Goal: Task Accomplishment & Management: Manage account settings

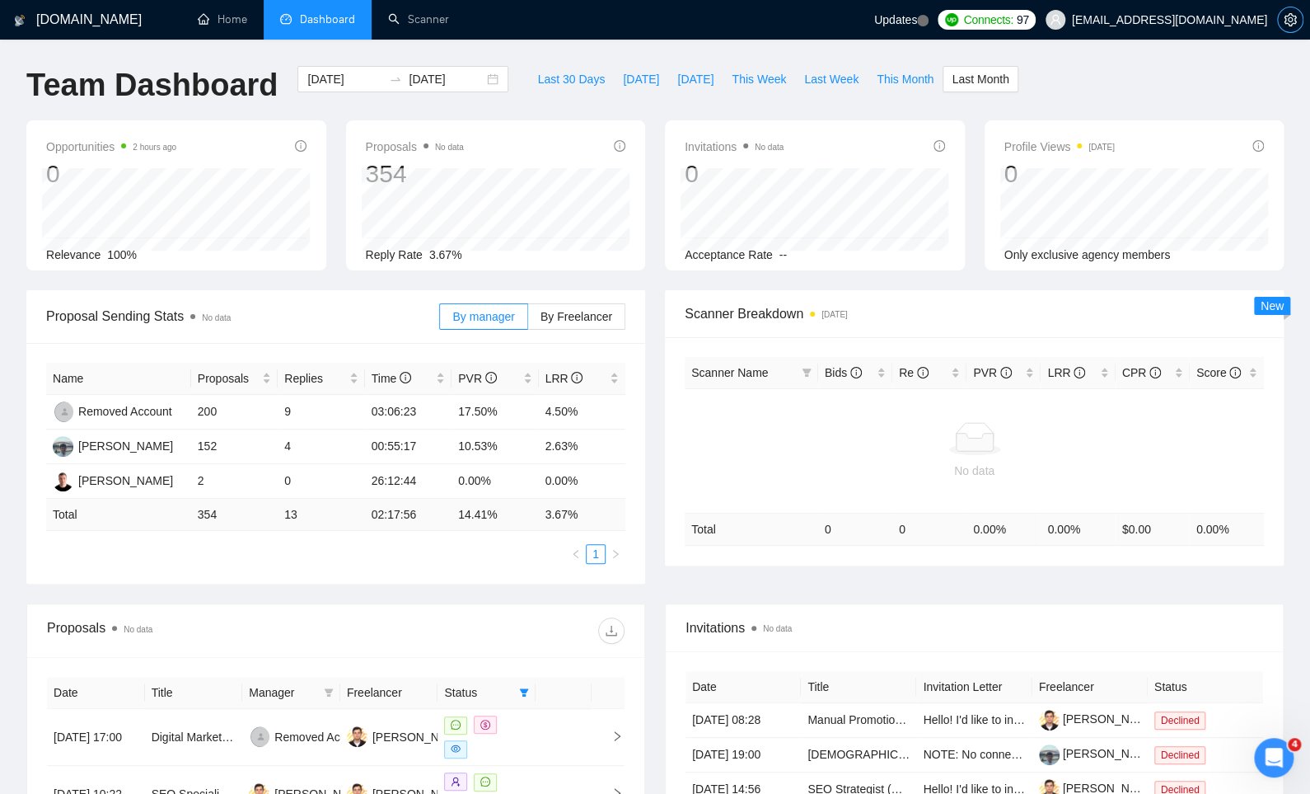
click at [1299, 26] on span "setting" at bounding box center [1290, 19] width 25 height 13
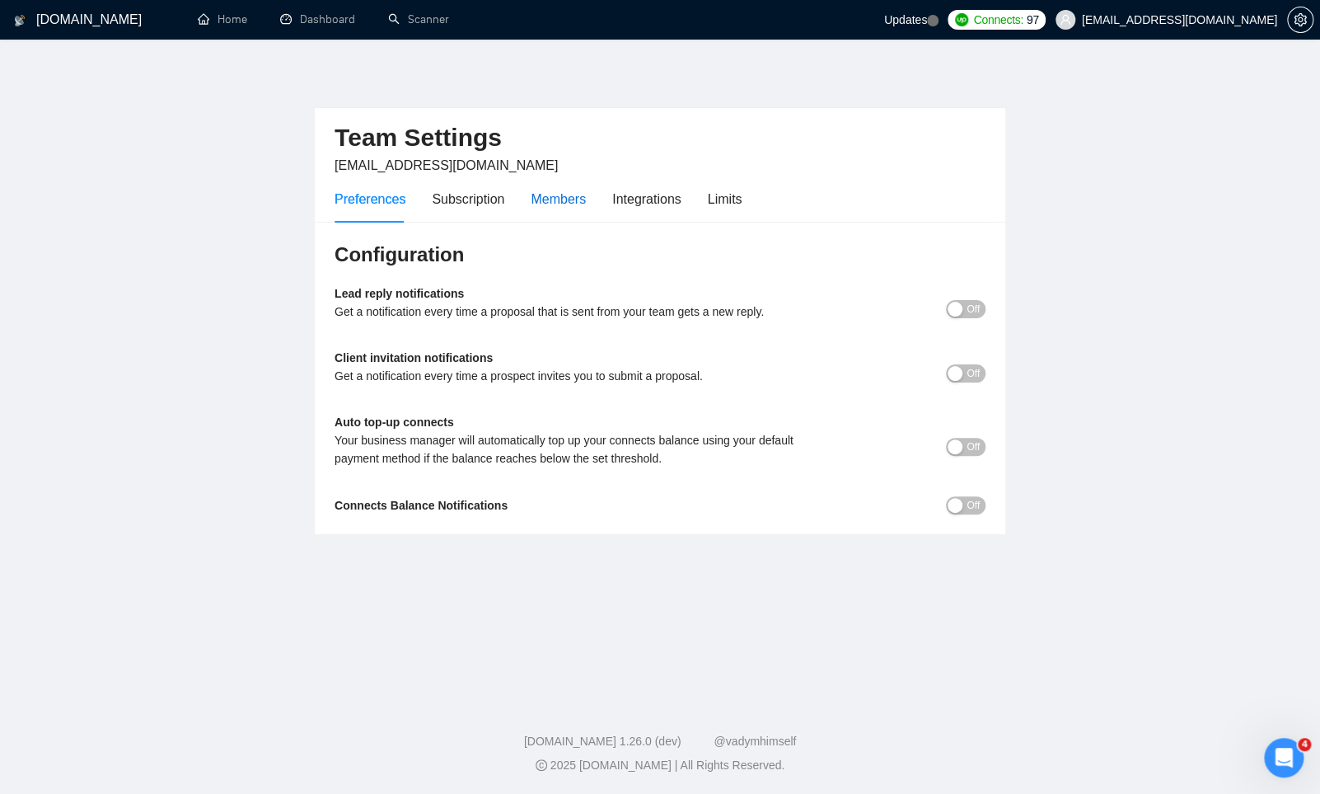
click at [554, 190] on div "Members" at bounding box center [558, 199] width 55 height 21
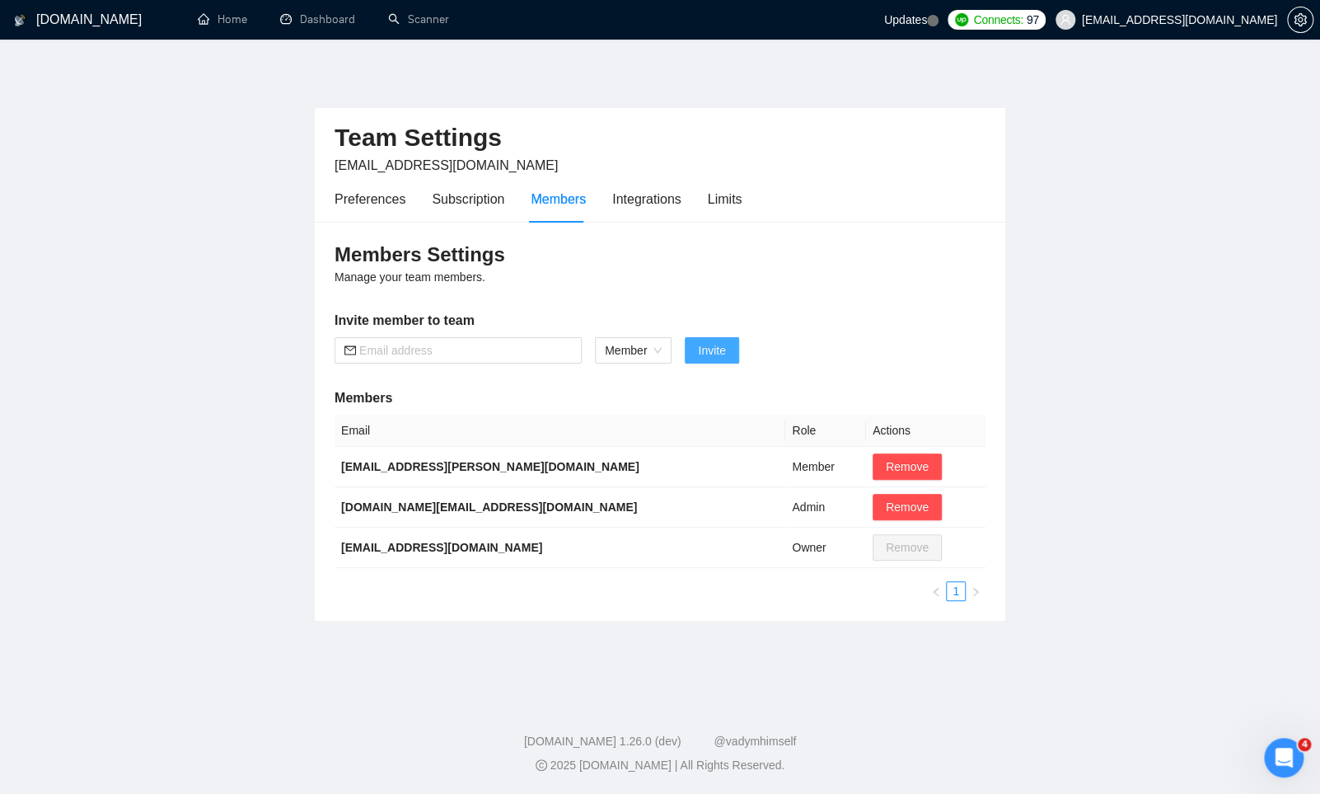
click at [719, 349] on span "Invite" at bounding box center [711, 350] width 27 height 18
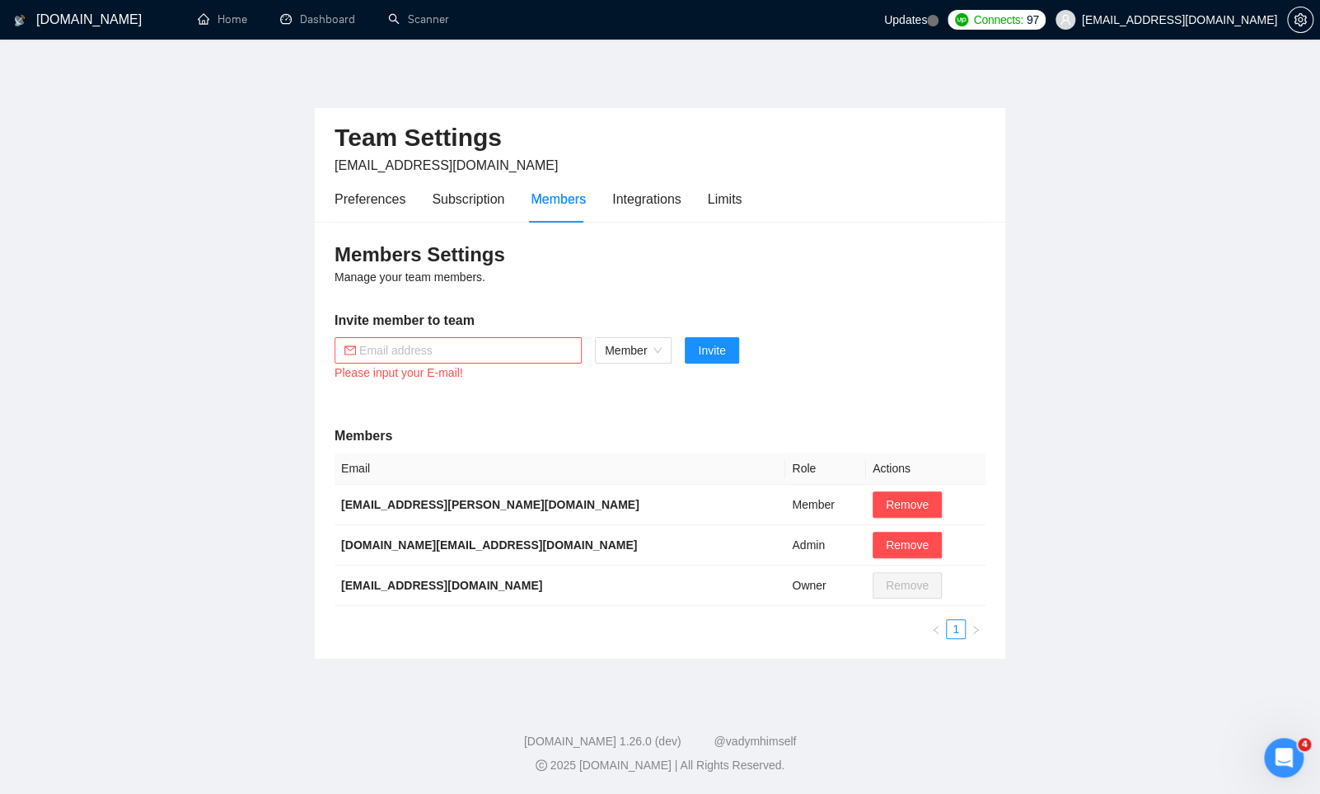
click at [486, 349] on input "text" at bounding box center [465, 350] width 213 height 18
paste input "yuriy.m@equinox.company"
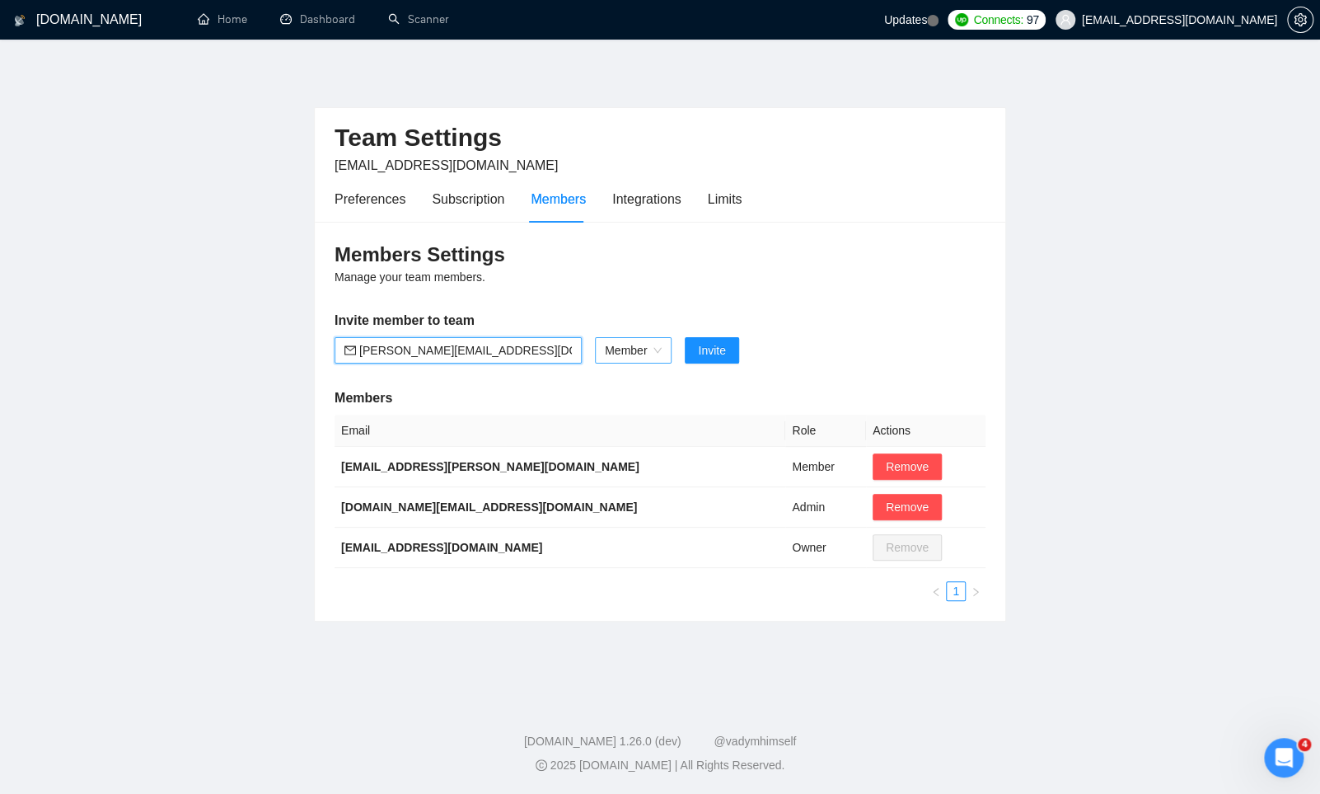
click at [630, 344] on span "Member" at bounding box center [633, 350] width 57 height 25
type input "yuriy.m@equinox.company"
click at [626, 387] on div "Admin" at bounding box center [633, 381] width 58 height 18
click at [715, 349] on span "Invite" at bounding box center [702, 350] width 27 height 18
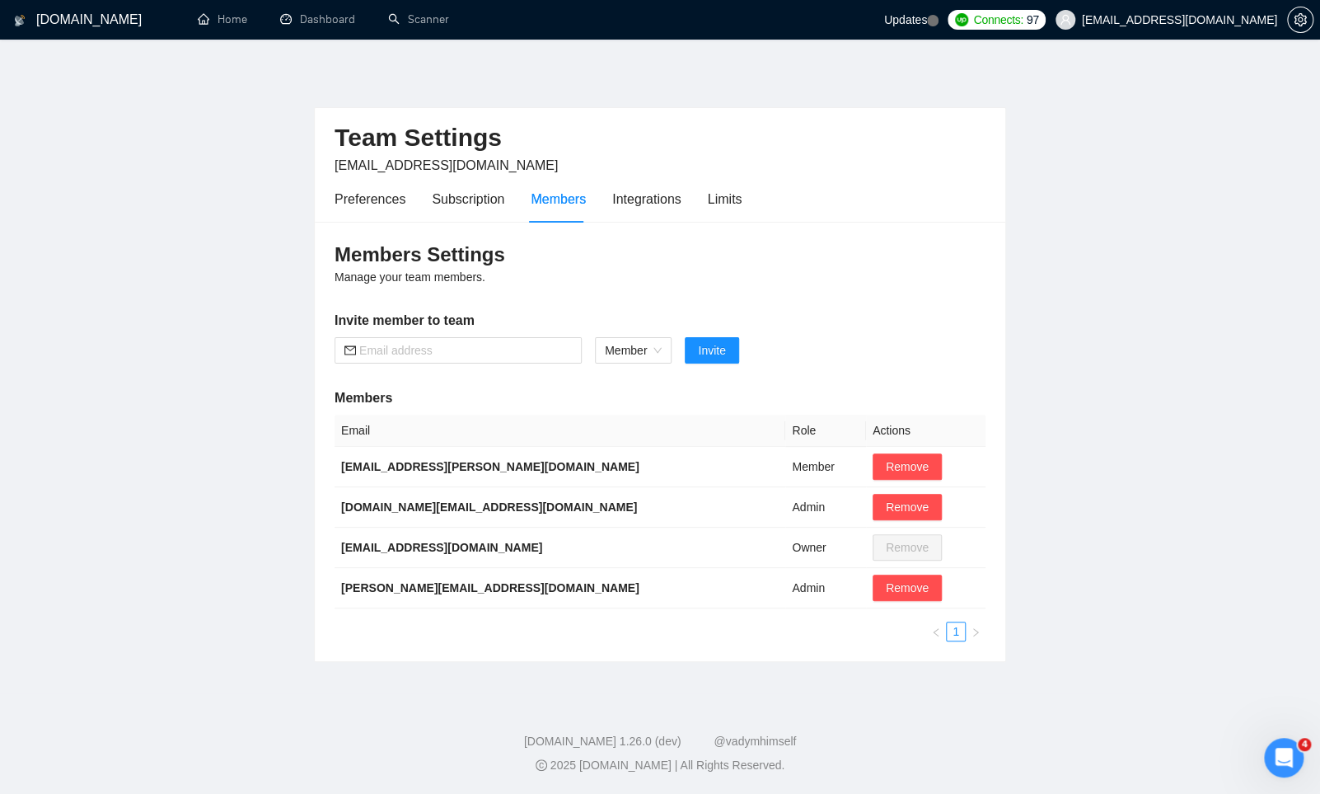
click at [26, 564] on main "Team Settings mykhailo.s@equinox.company Preferences Subscription Members Integ…" at bounding box center [660, 366] width 1268 height 601
click at [407, 20] on link "Scanner" at bounding box center [418, 19] width 61 height 14
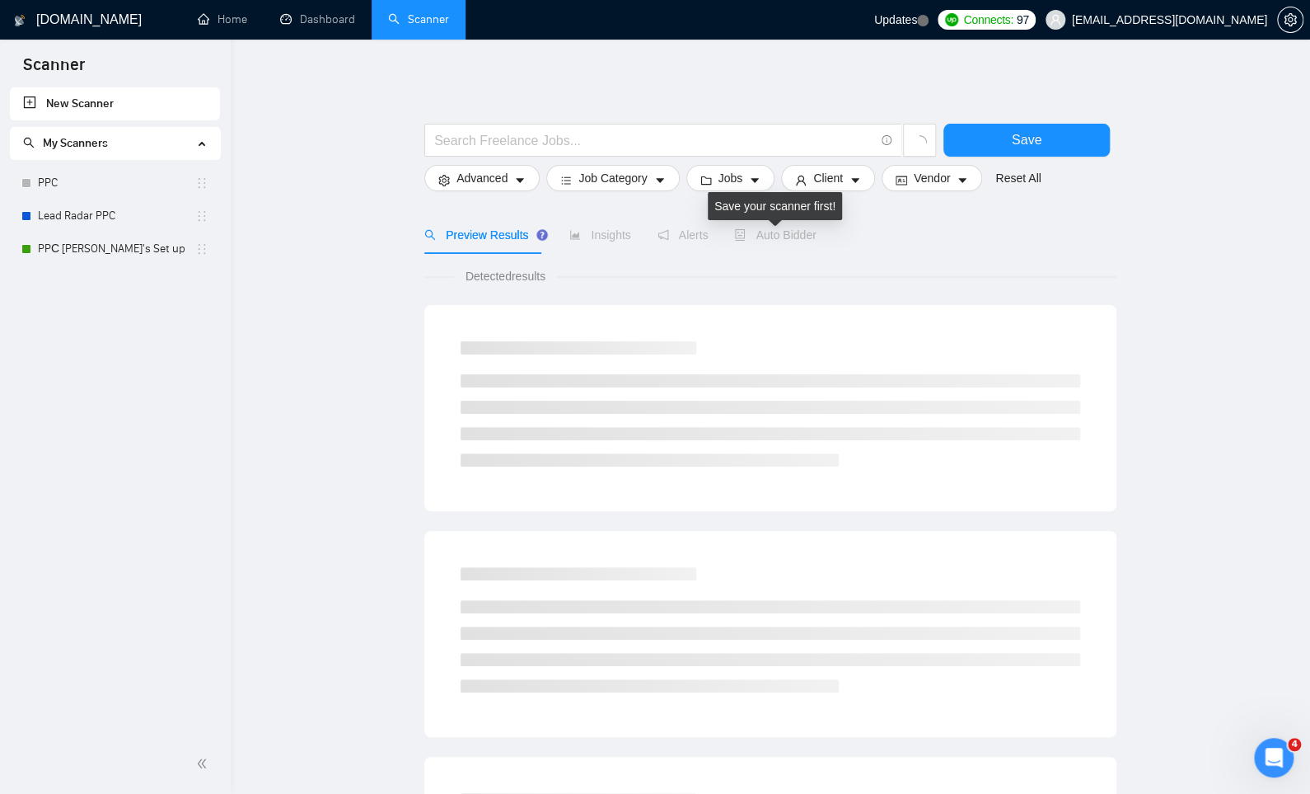
click at [759, 234] on span "Auto Bidder" at bounding box center [775, 234] width 82 height 13
click at [775, 230] on span "Auto Bidder" at bounding box center [775, 234] width 82 height 13
click at [122, 251] on link "PPС [PERSON_NAME]'s Set up" at bounding box center [116, 248] width 157 height 33
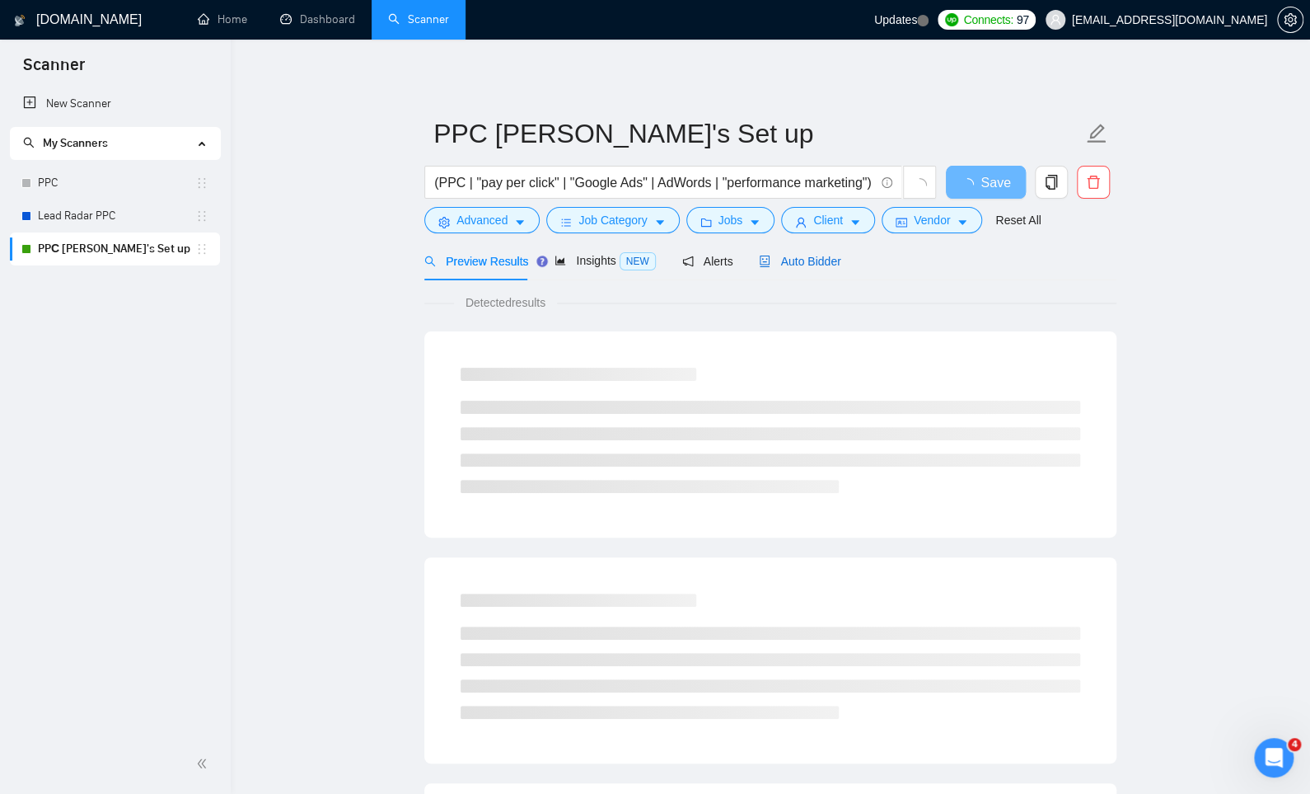
click at [786, 262] on span "Auto Bidder" at bounding box center [800, 261] width 82 height 13
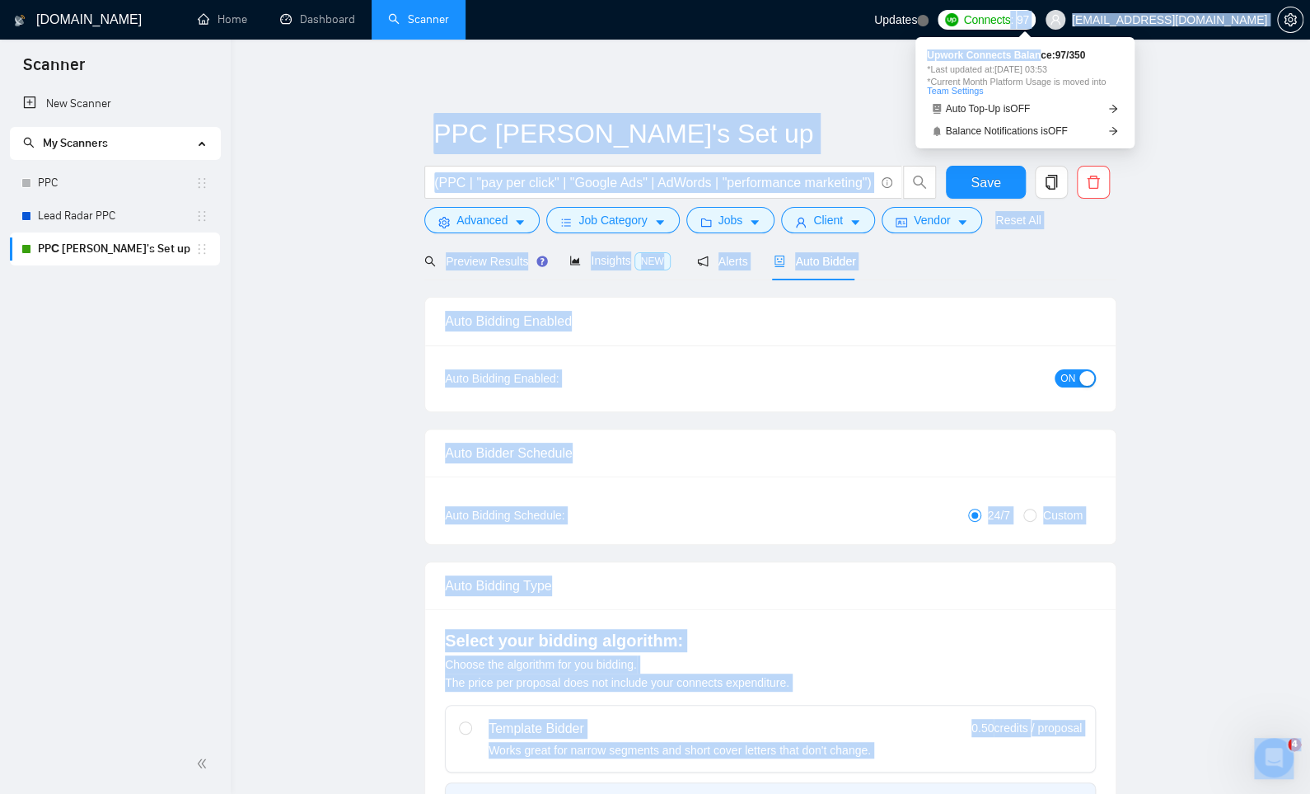
drag, startPoint x: 1048, startPoint y: 20, endPoint x: 1039, endPoint y: 49, distance: 30.8
click at [1039, 49] on body "Scanner New Scanner My Scanners PPC Lead Radar PPC PPС Misha's Set up GigRadar.…" at bounding box center [655, 397] width 1310 height 794
click at [943, 59] on span "Upwork Connects Balance: 97 / 350" at bounding box center [1025, 55] width 196 height 10
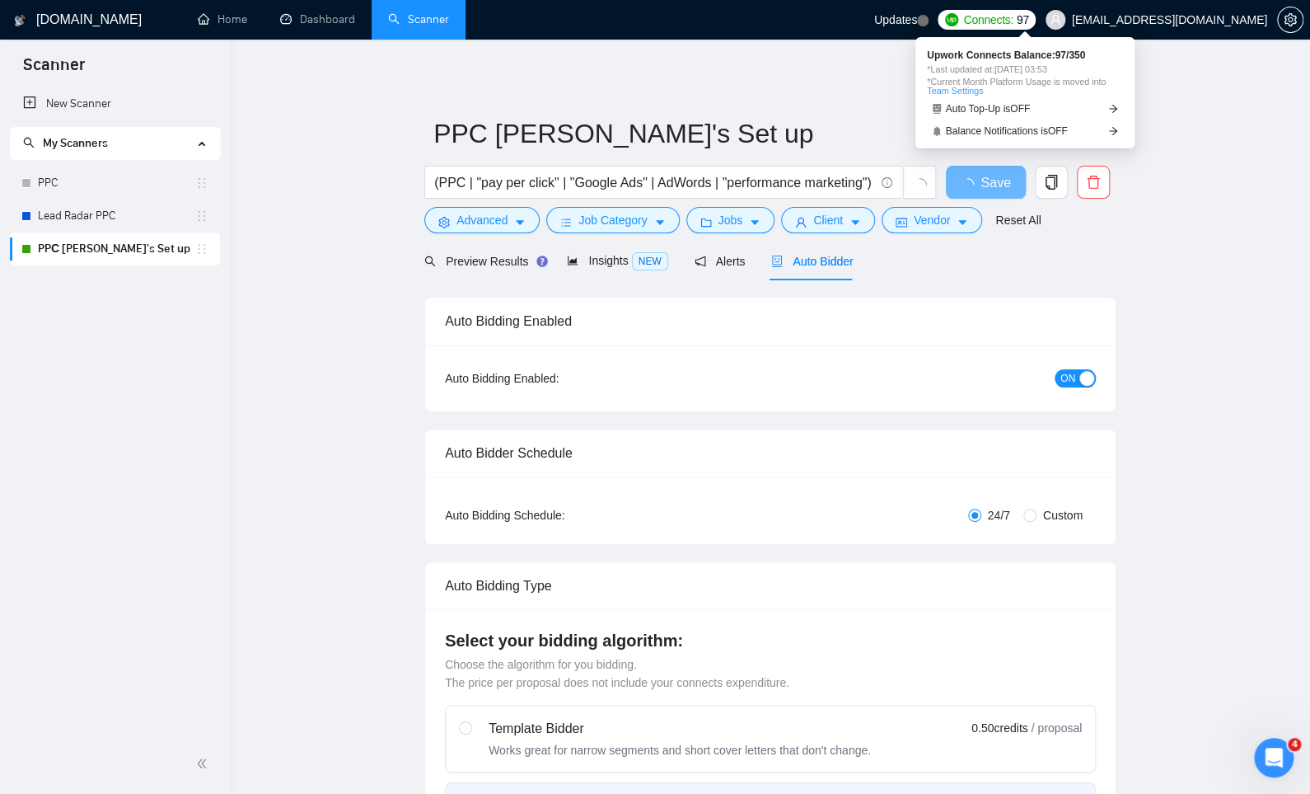
click at [969, 91] on link "Team Settings" at bounding box center [955, 91] width 56 height 10
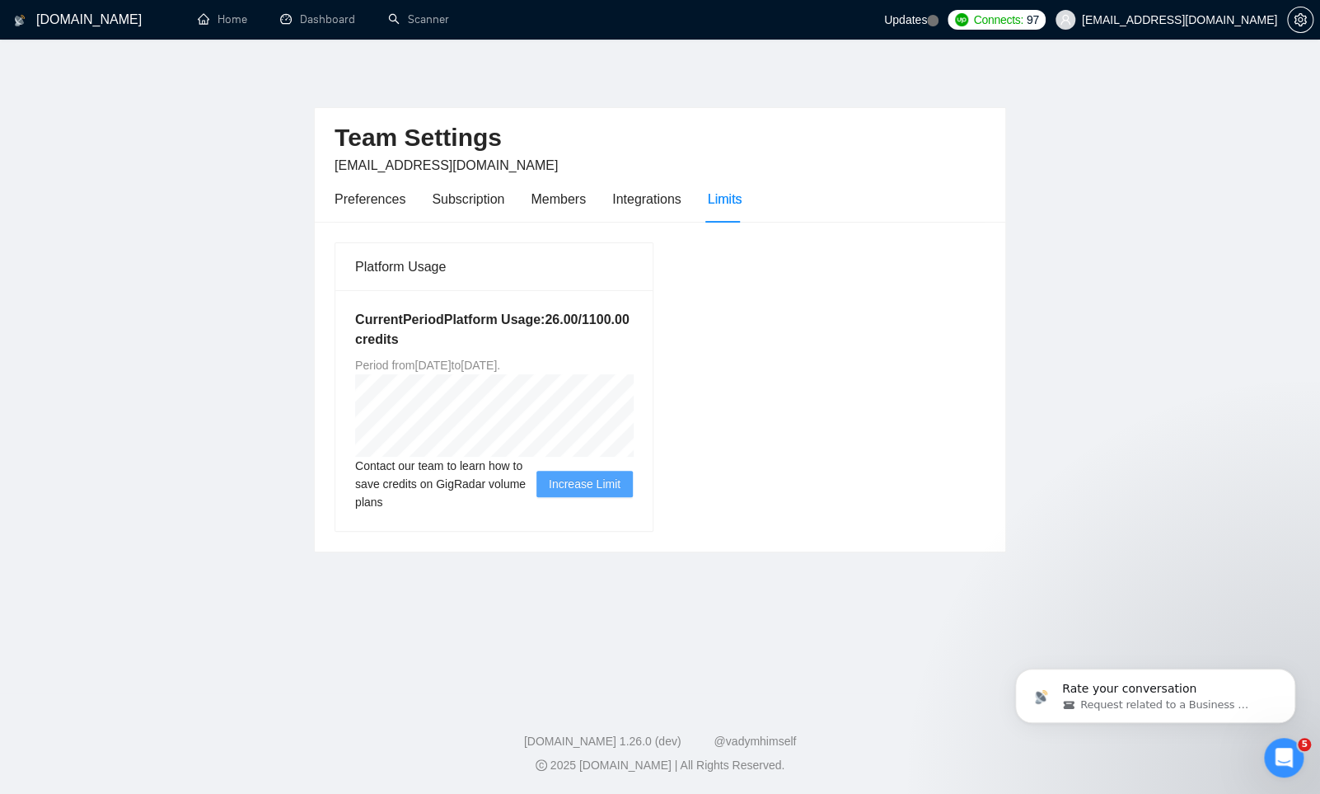
click at [939, 19] on circle at bounding box center [933, 21] width 12 height 12
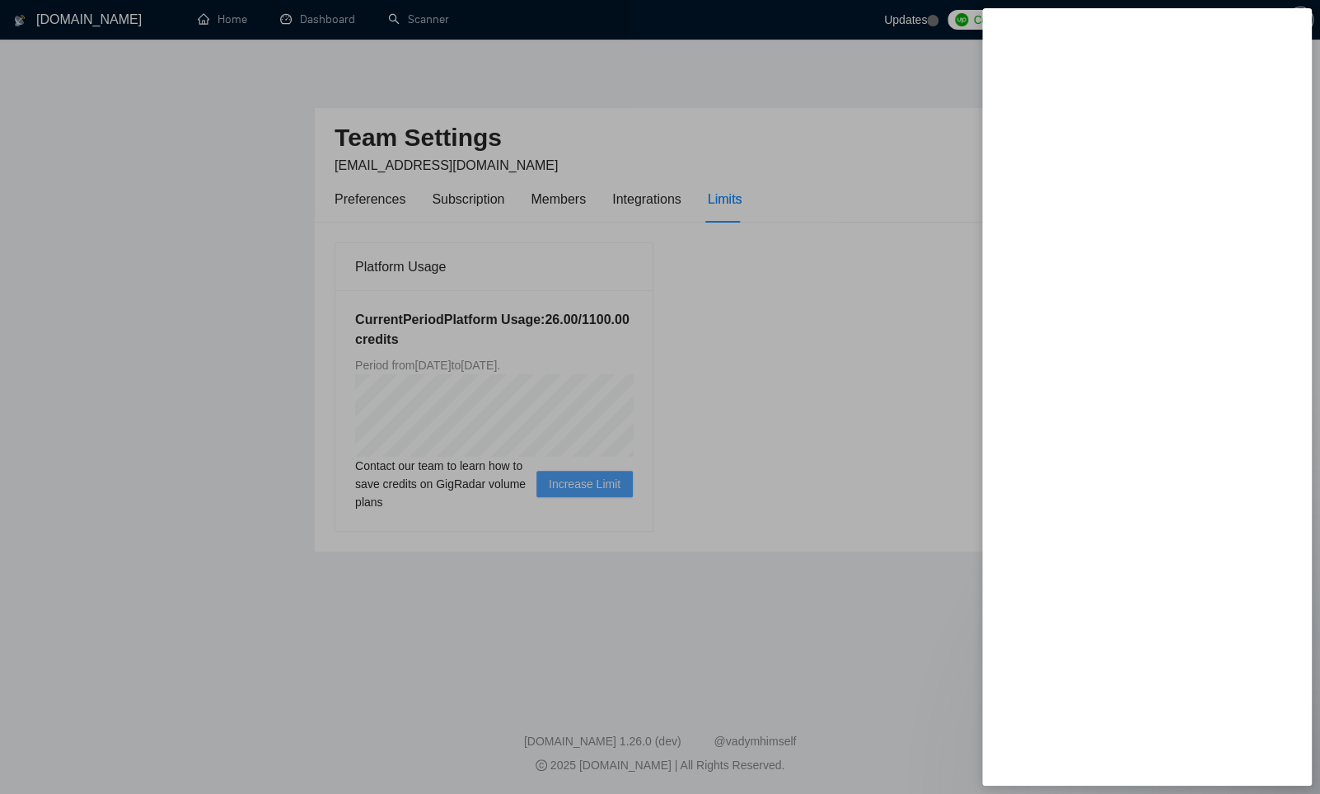
drag, startPoint x: 253, startPoint y: 533, endPoint x: 338, endPoint y: 429, distance: 134.8
click at [253, 533] on div at bounding box center [660, 397] width 1320 height 794
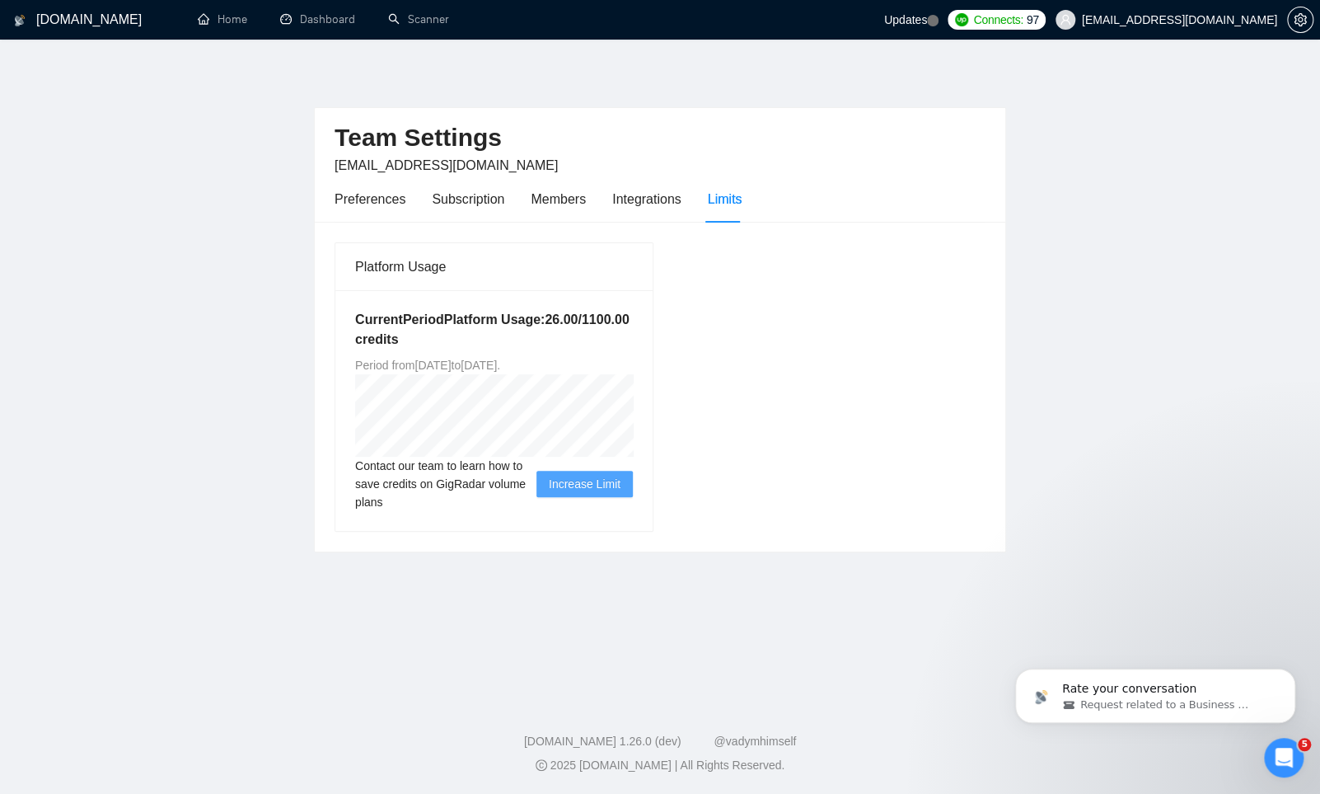
click at [53, 23] on h1 "[DOMAIN_NAME]" at bounding box center [88, 20] width 105 height 40
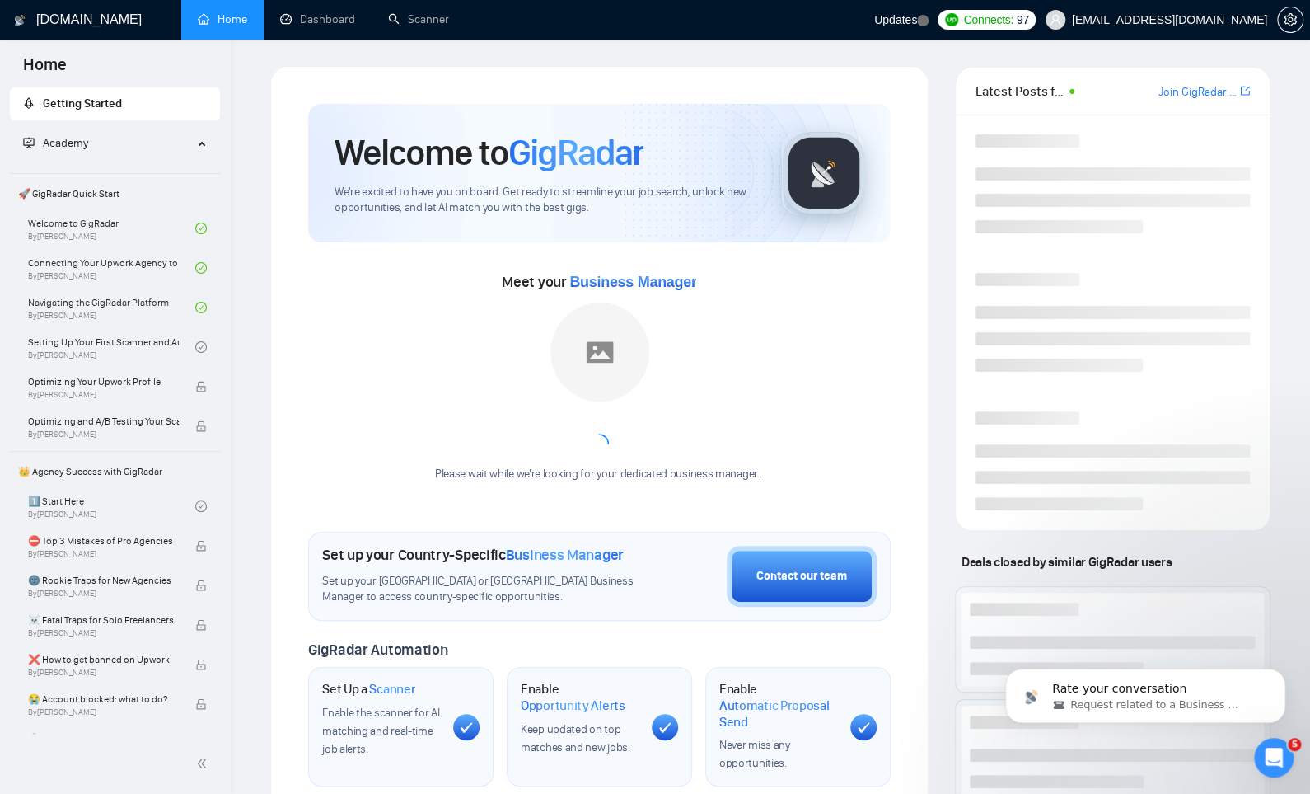
click at [244, 21] on link "Home" at bounding box center [222, 19] width 49 height 14
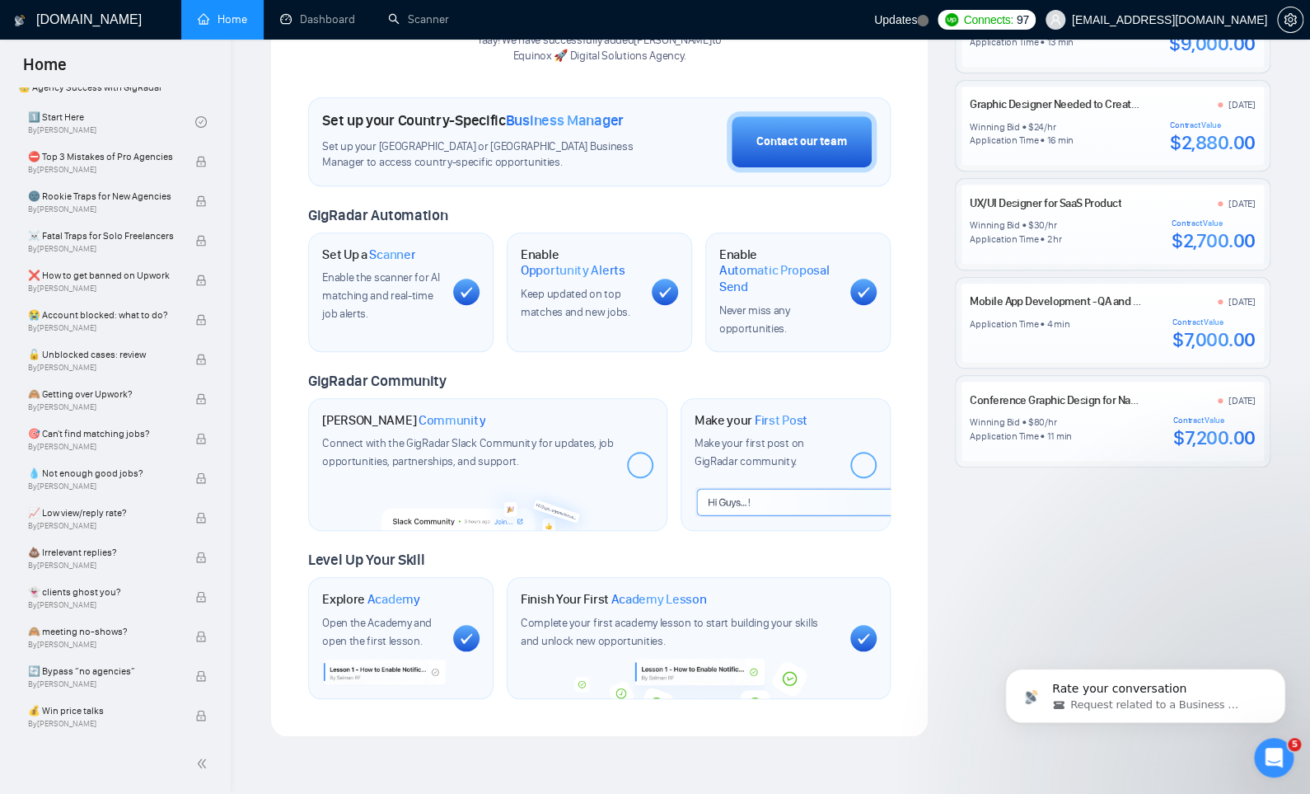
scroll to position [430, 0]
